Goal: Task Accomplishment & Management: Manage account settings

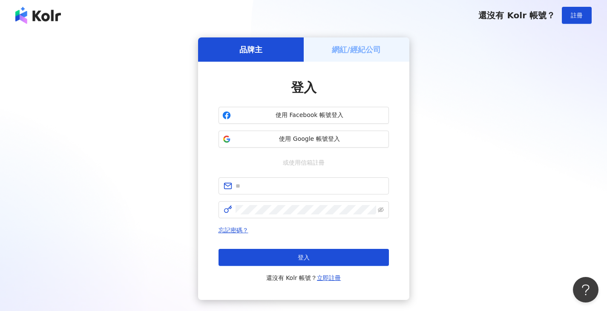
click at [348, 49] on h5 "網紅/經紀公司" at bounding box center [356, 49] width 49 height 11
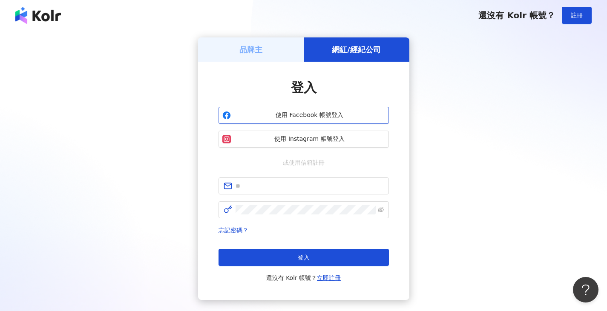
click at [311, 117] on span "使用 Facebook 帳號登入" at bounding box center [309, 115] width 151 height 9
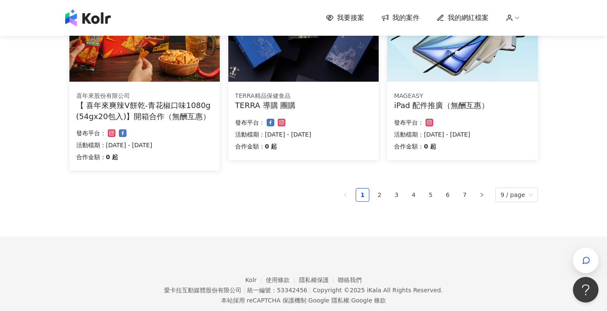
scroll to position [588, 0]
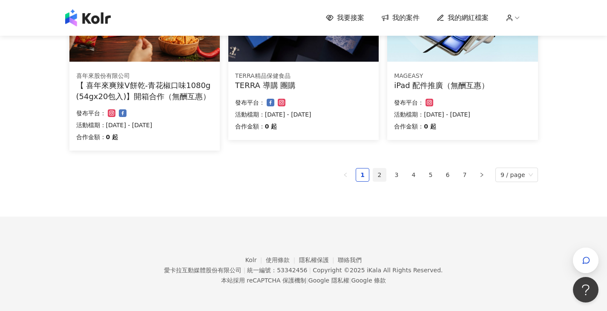
click at [383, 176] on link "2" at bounding box center [379, 175] width 13 height 13
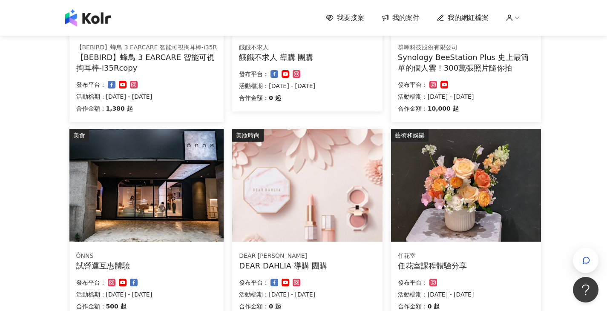
scroll to position [204, 0]
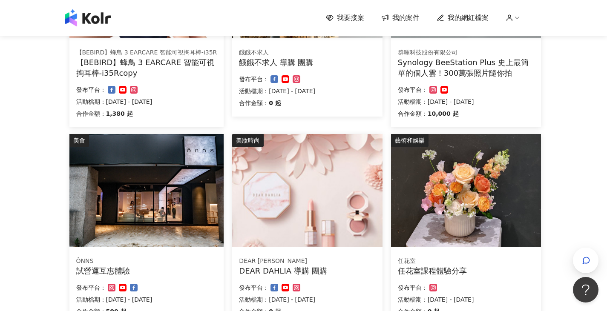
drag, startPoint x: 460, startPoint y: 182, endPoint x: 427, endPoint y: 232, distance: 59.3
click at [427, 232] on img at bounding box center [466, 190] width 150 height 113
click at [447, 194] on img at bounding box center [466, 190] width 150 height 113
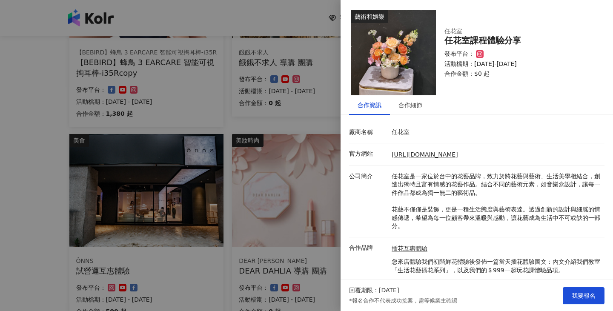
click at [21, 180] on div at bounding box center [306, 155] width 613 height 311
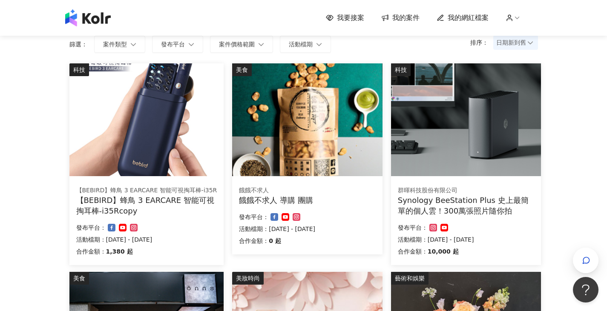
scroll to position [34, 0]
